Goal: Task Accomplishment & Management: Manage account settings

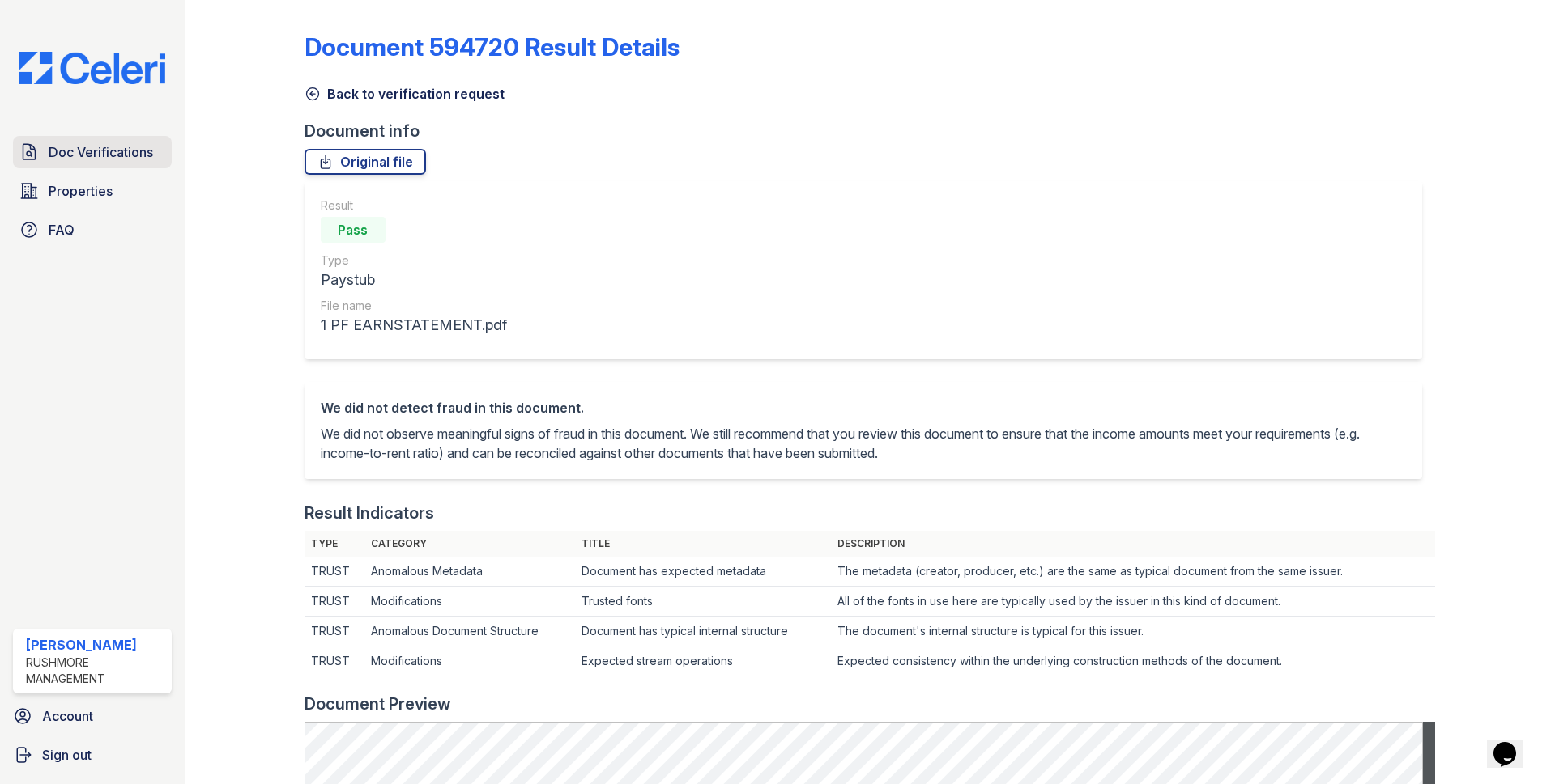
click at [95, 159] on span "Doc Verifications" at bounding box center [101, 152] width 105 height 19
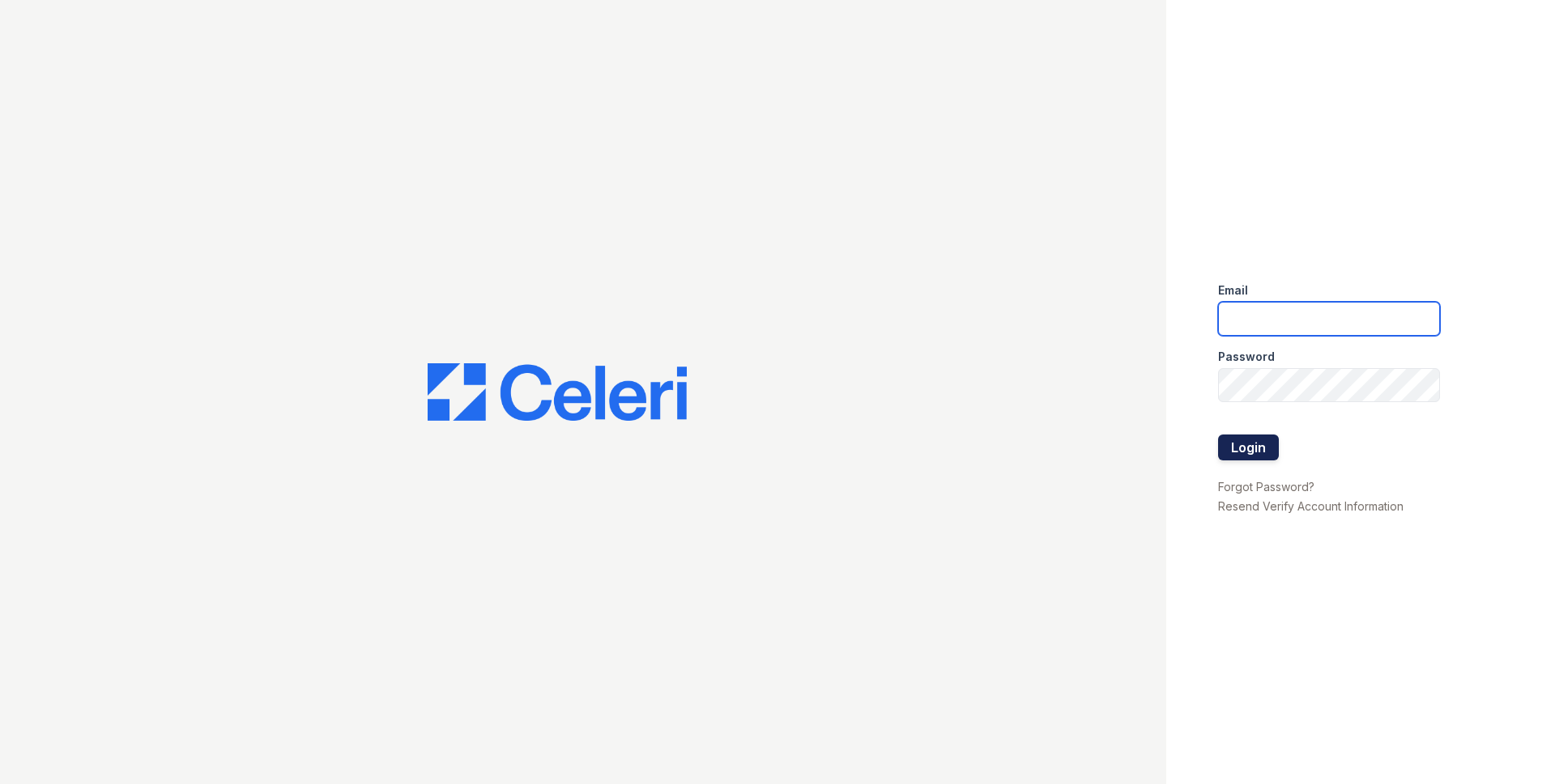
type input "jjordan@rushmoremgmt.com"
click at [1244, 441] on button "Login" at bounding box center [1247, 447] width 61 height 26
